Goal: Transaction & Acquisition: Obtain resource

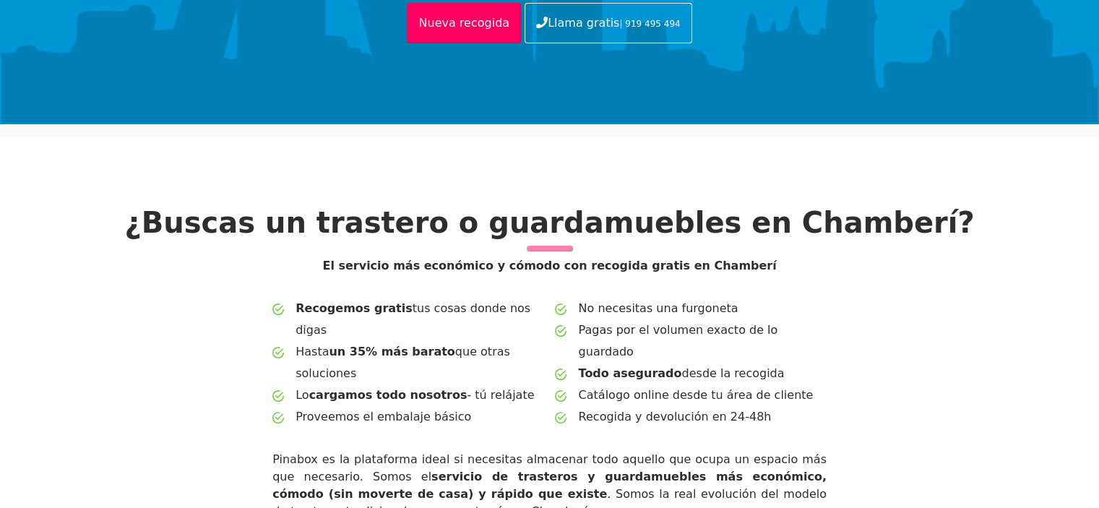
scroll to position [506, 0]
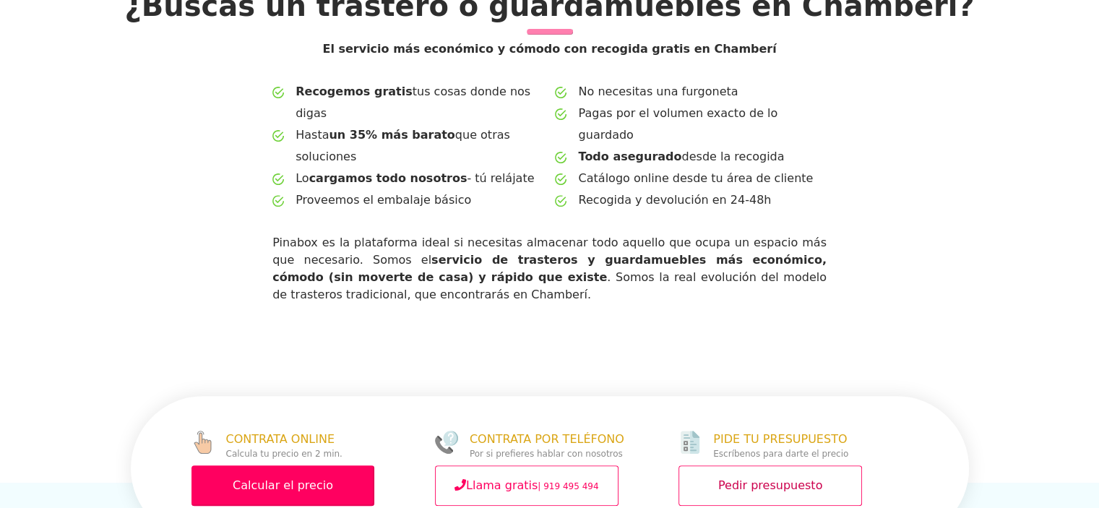
click at [769, 465] on link "Pedir presupuesto" at bounding box center [771, 485] width 184 height 40
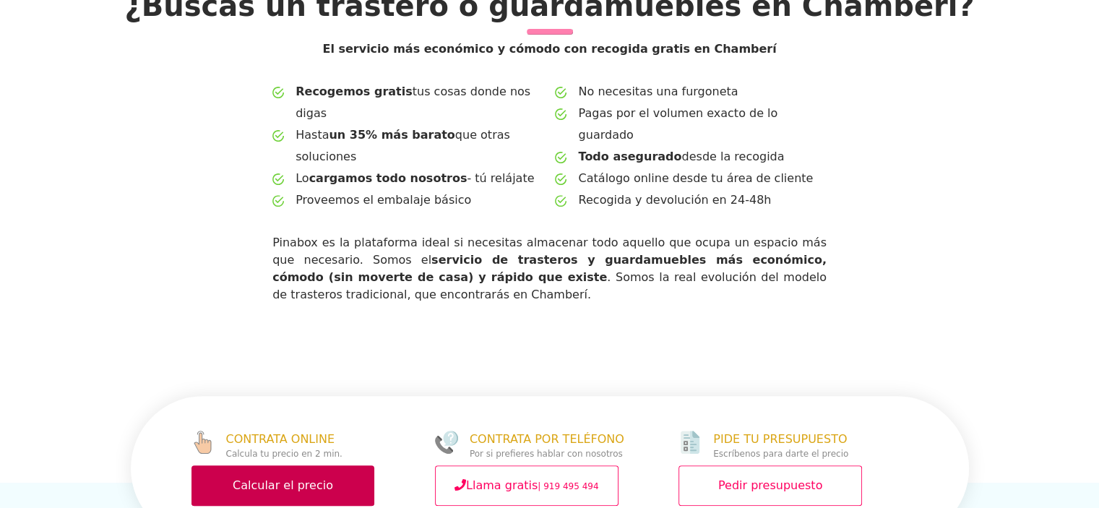
click at [308, 465] on link "Calcular el precio" at bounding box center [283, 485] width 184 height 40
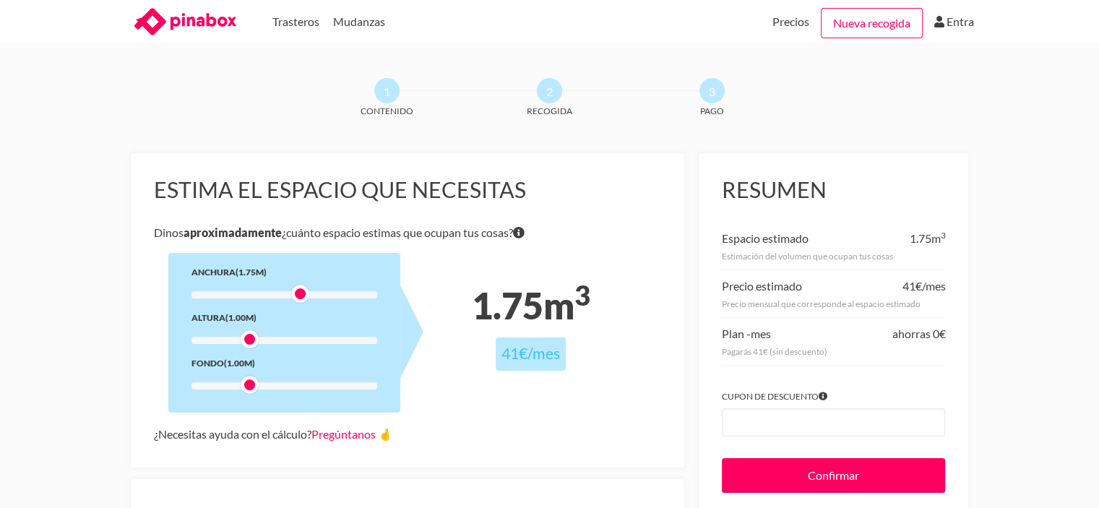
drag, startPoint x: 254, startPoint y: 292, endPoint x: 303, endPoint y: 288, distance: 49.3
click at [303, 288] on div at bounding box center [300, 294] width 18 height 18
drag, startPoint x: 251, startPoint y: 343, endPoint x: 302, endPoint y: 334, distance: 51.4
click at [302, 334] on div at bounding box center [300, 339] width 18 height 18
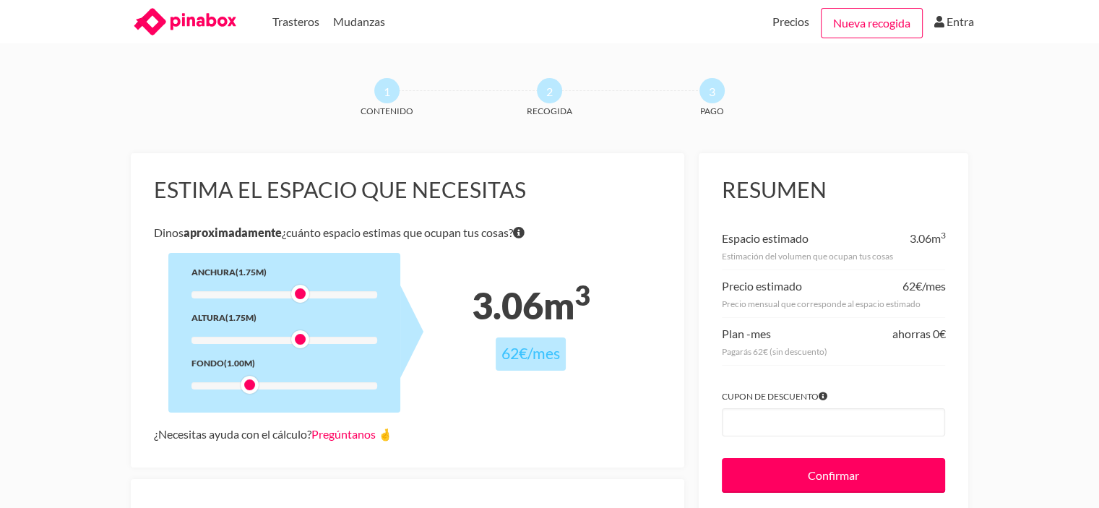
click at [302, 334] on div at bounding box center [300, 339] width 18 height 18
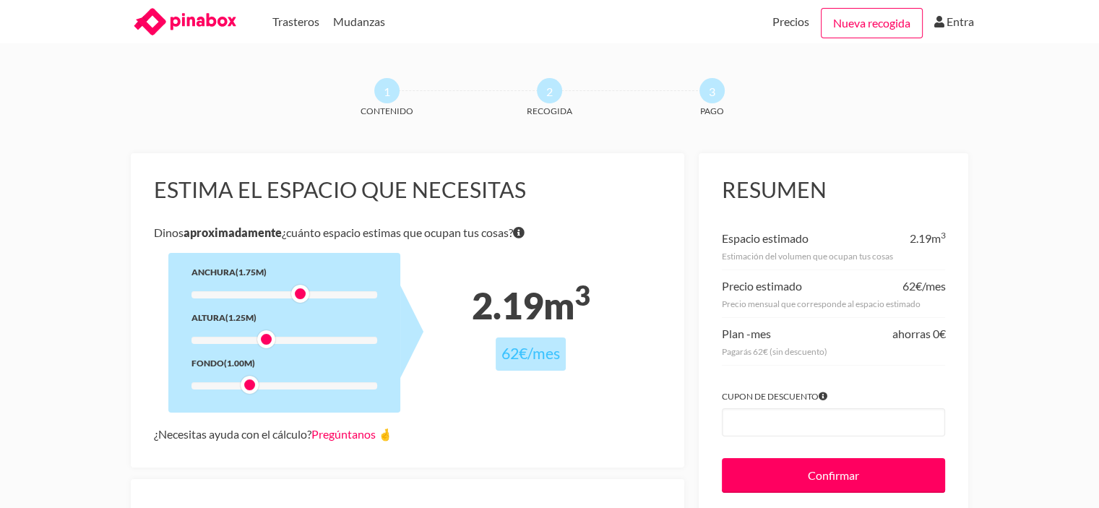
drag, startPoint x: 302, startPoint y: 334, endPoint x: 271, endPoint y: 326, distance: 32.1
click at [271, 326] on div "Anchura (1.75m) Altura (1.25m) Fondo (1.00m)" at bounding box center [284, 333] width 232 height 160
click at [277, 325] on div "Altura (1.25m)" at bounding box center [284, 317] width 186 height 15
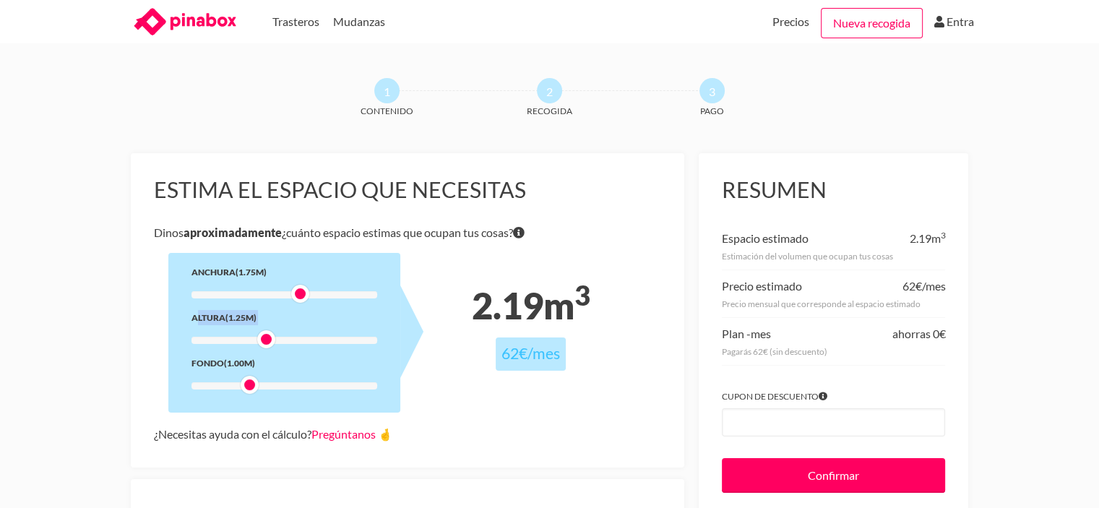
click at [277, 325] on div "Altura (1.25m)" at bounding box center [284, 317] width 186 height 15
drag, startPoint x: 250, startPoint y: 383, endPoint x: 317, endPoint y: 387, distance: 66.6
click at [317, 387] on div at bounding box center [317, 385] width 18 height 18
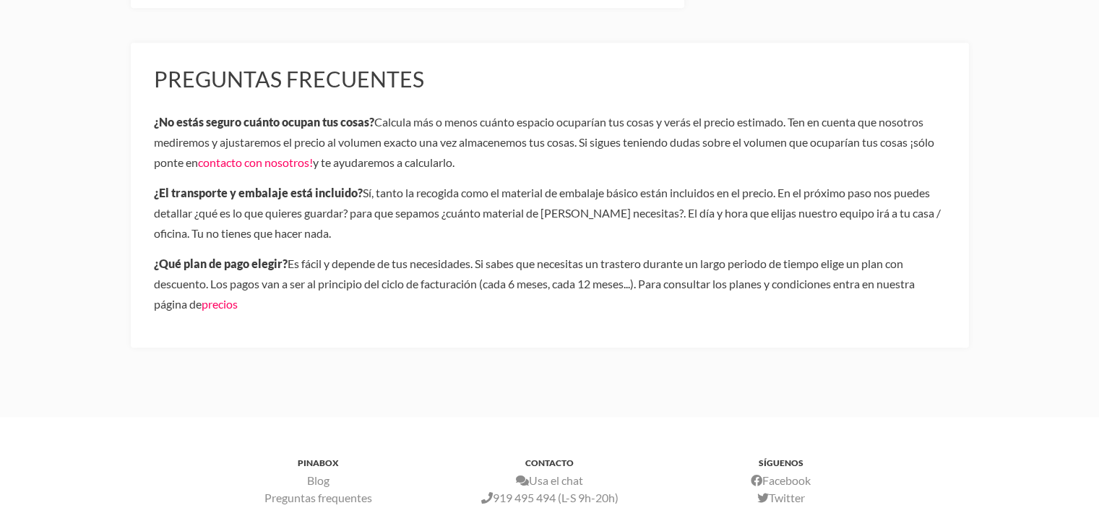
scroll to position [969, 0]
